Goal: Information Seeking & Learning: Learn about a topic

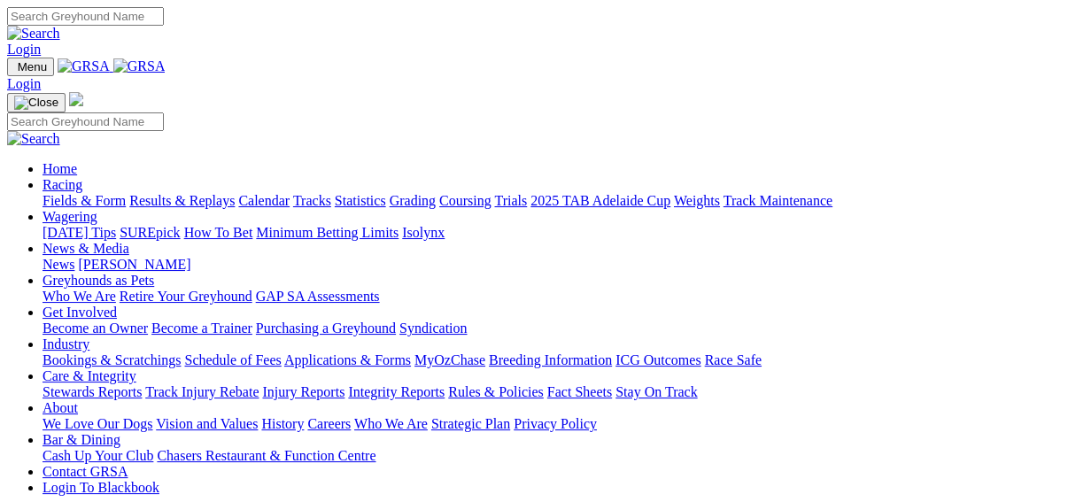
click at [189, 193] on link "Results & Replays" at bounding box center [181, 200] width 105 height 15
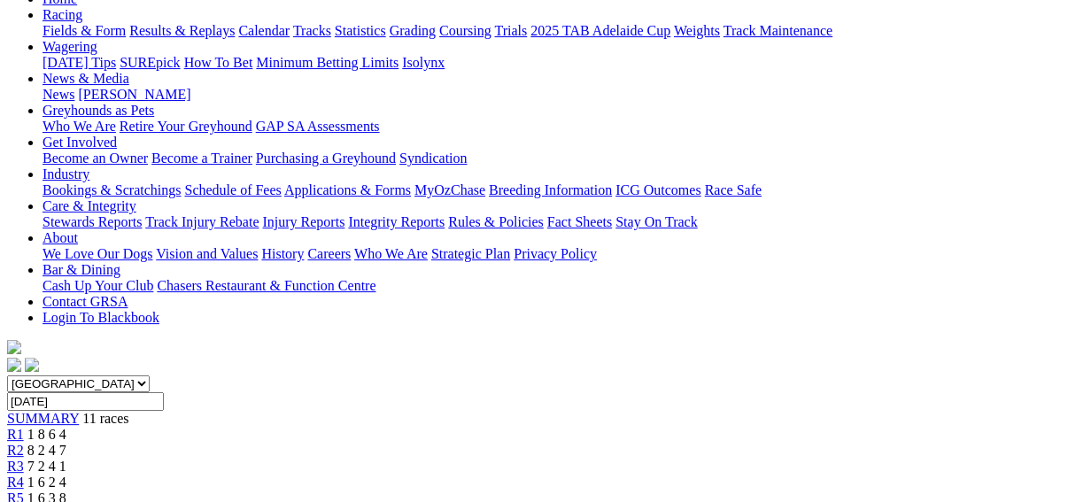
scroll to position [213, 0]
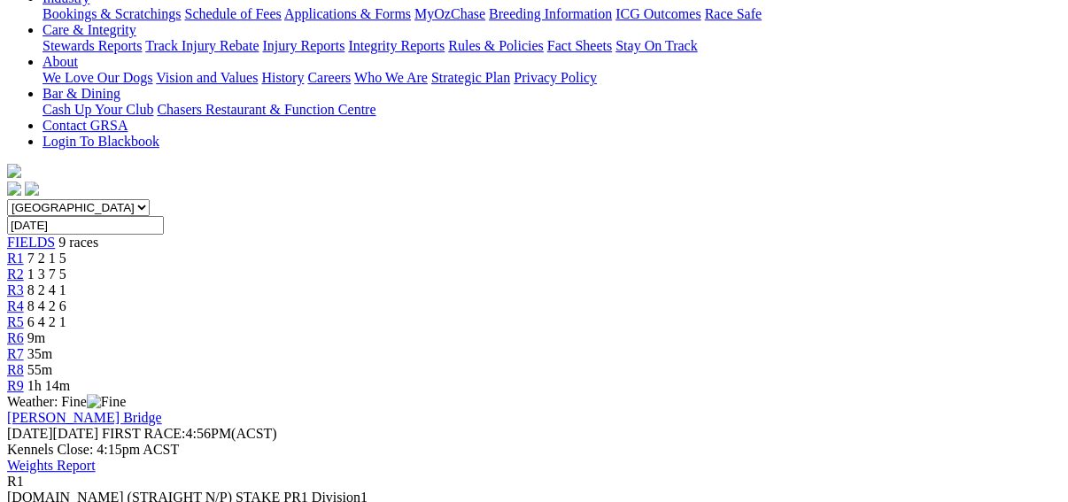
scroll to position [354, 0]
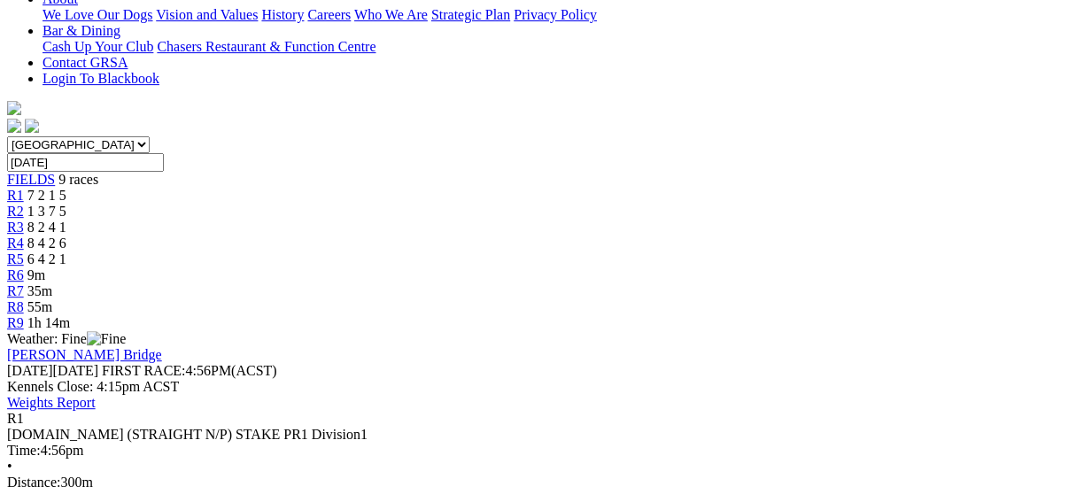
scroll to position [283, 0]
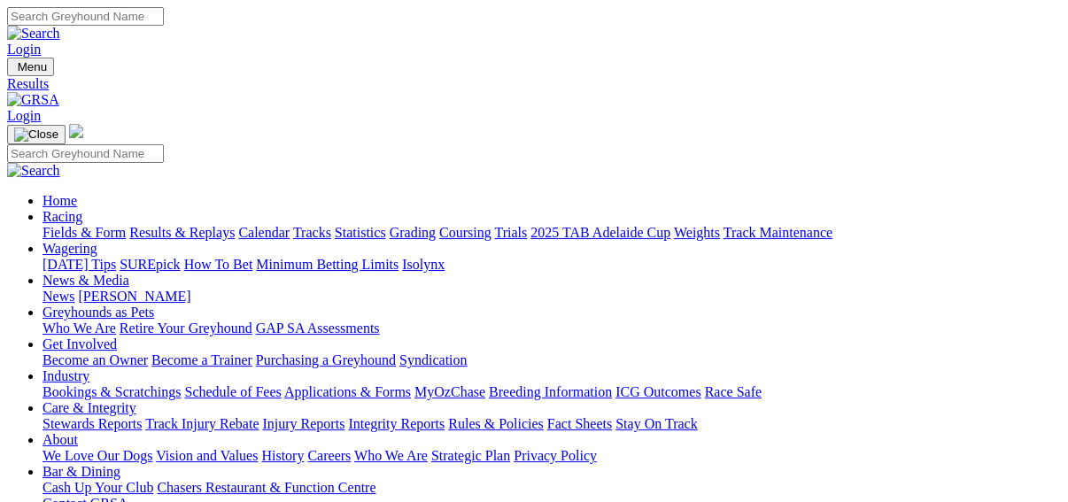
click at [52, 225] on link "Fields & Form" at bounding box center [84, 232] width 83 height 15
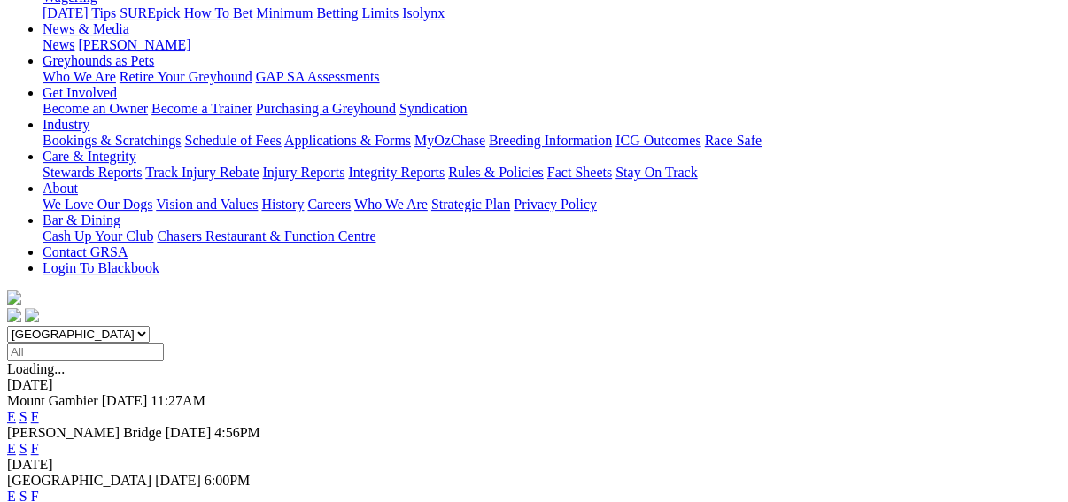
scroll to position [283, 0]
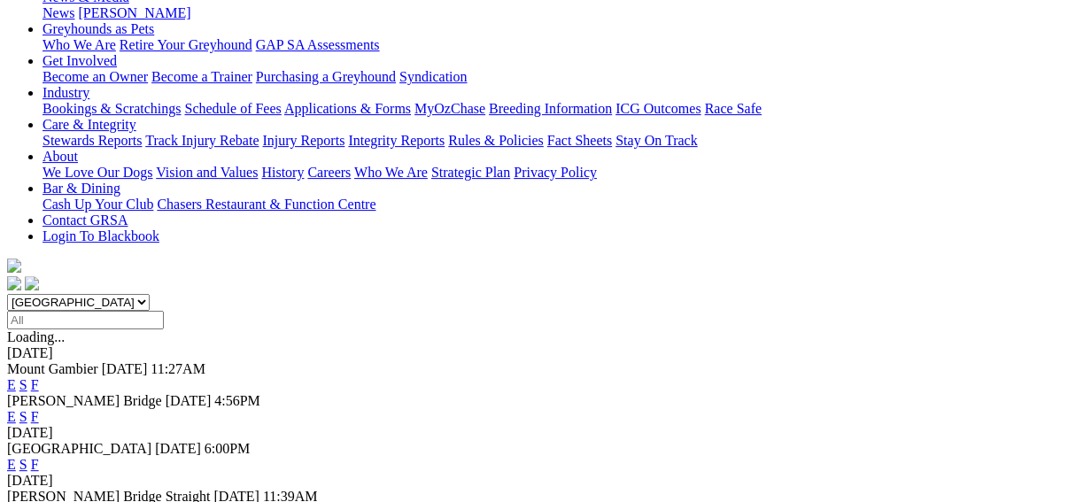
click at [39, 501] on link "F" at bounding box center [35, 512] width 8 height 15
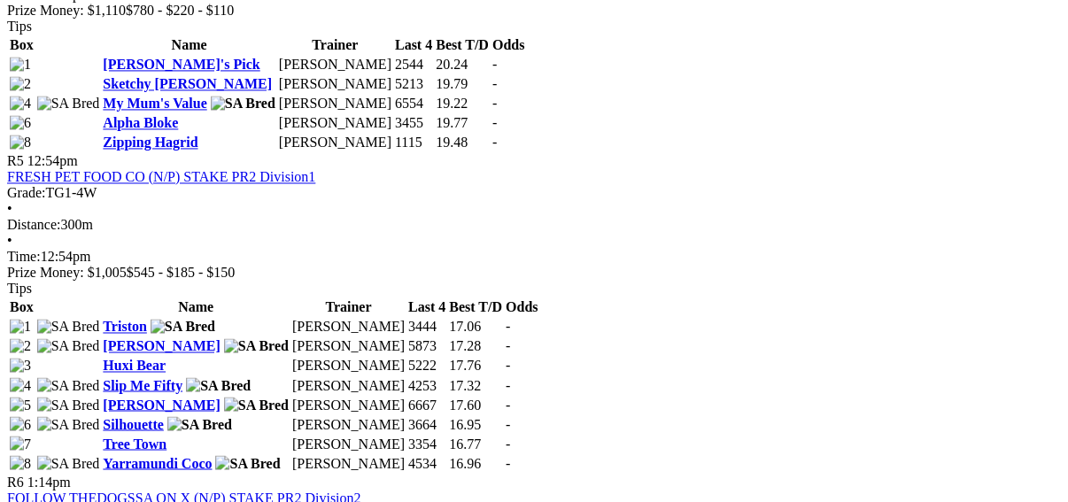
scroll to position [2196, 0]
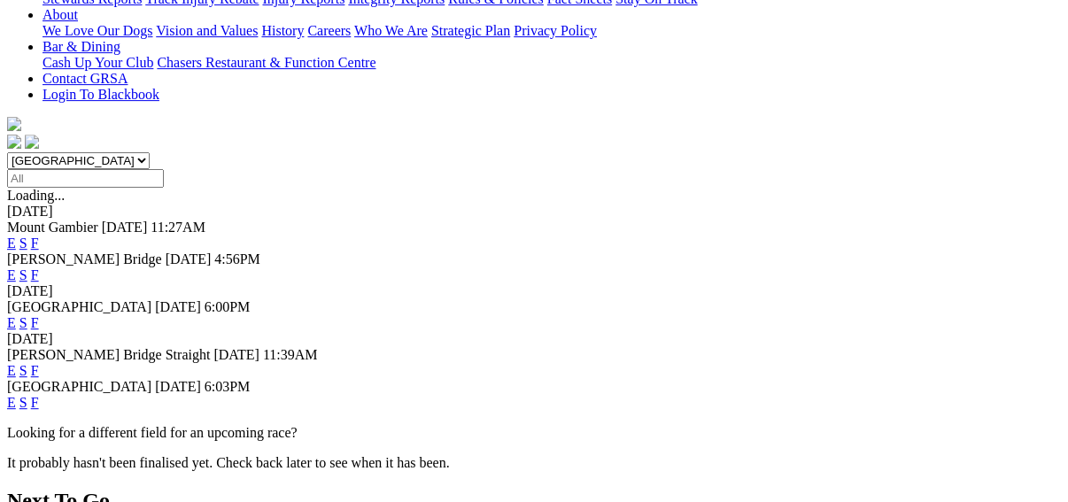
scroll to position [71, 0]
